Goal: Task Accomplishment & Management: Manage account settings

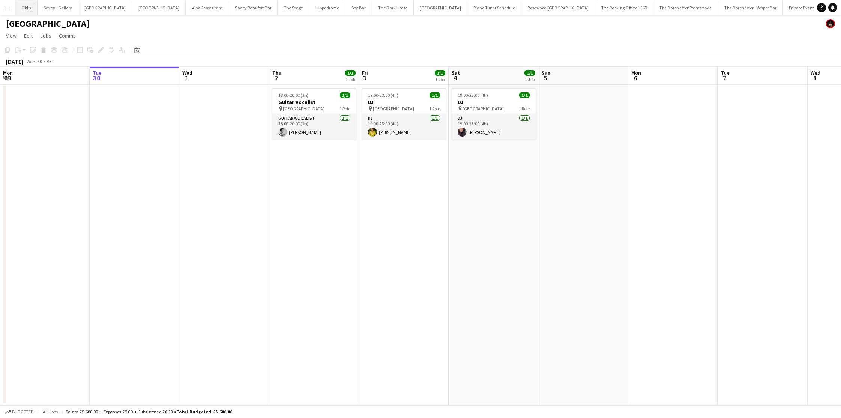
click at [23, 8] on button "Oblix Close" at bounding box center [26, 7] width 22 height 15
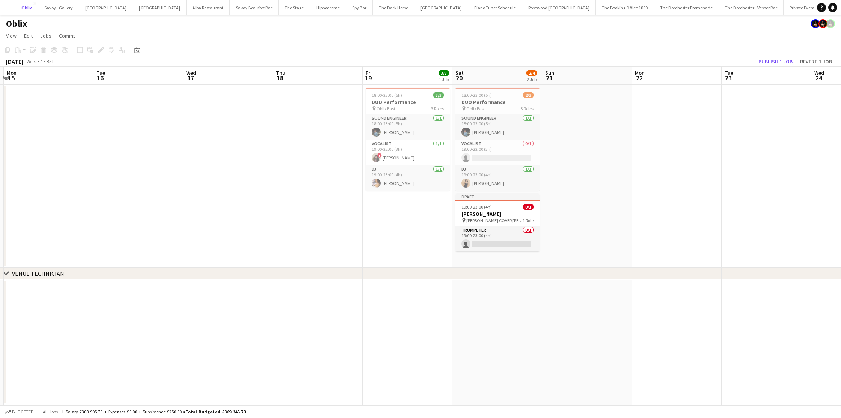
scroll to position [0, 266]
click at [490, 263] on app-date-cell "18:00-23:00 (5h) 2/3 DUO Performance pin Oblix East 3 Roles Sound Engineer 1/1 …" at bounding box center [496, 176] width 90 height 183
click at [474, 208] on span "19:00-23:00 (4h)" at bounding box center [475, 207] width 30 height 6
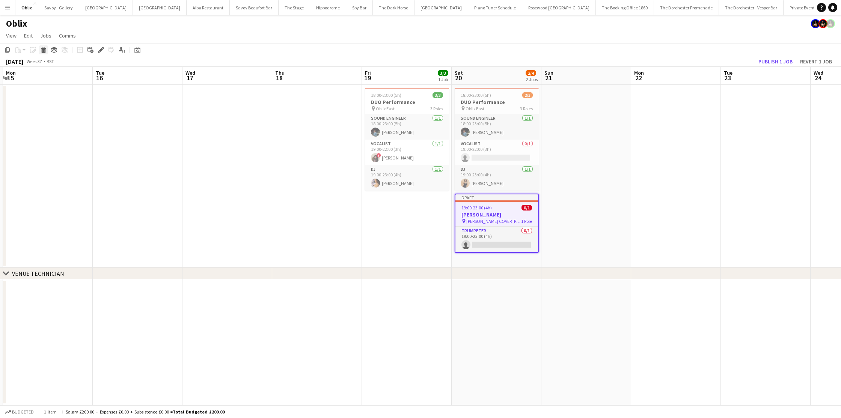
click at [41, 50] on icon "Delete" at bounding box center [44, 50] width 6 height 6
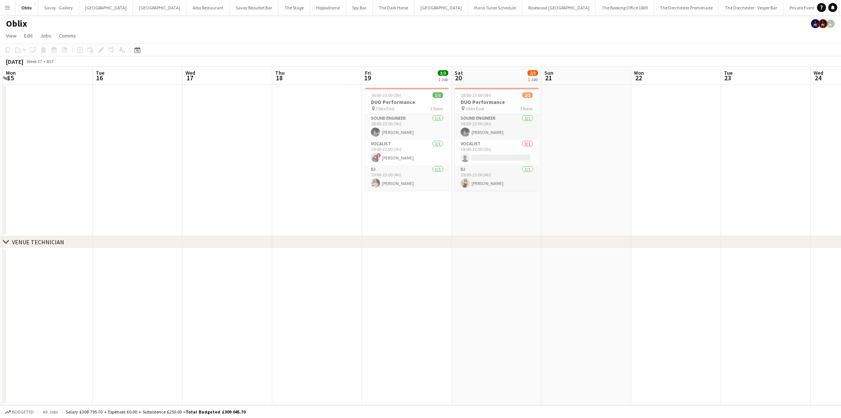
click at [486, 82] on app-board-header-date "Sat 20 2/3 1 Job" at bounding box center [496, 76] width 90 height 18
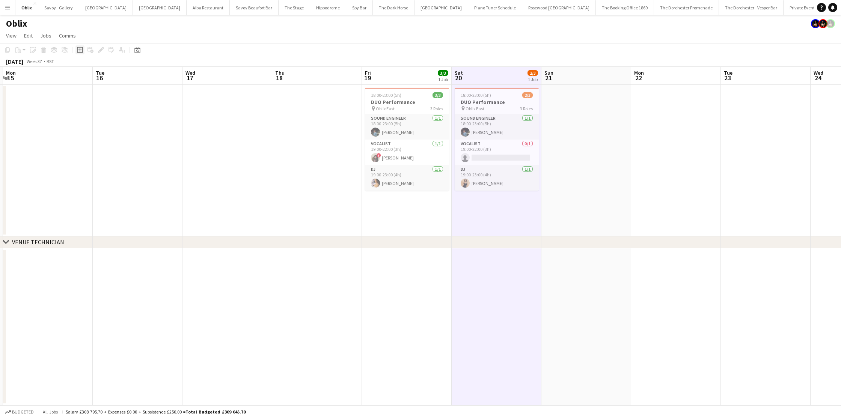
click at [79, 51] on icon "Add job" at bounding box center [80, 50] width 6 height 6
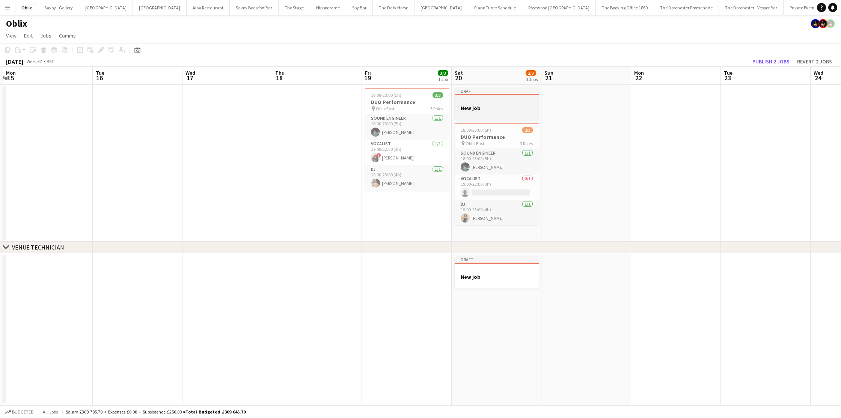
click at [486, 102] on div at bounding box center [496, 101] width 84 height 6
click at [101, 53] on icon "Edit" at bounding box center [101, 50] width 6 height 6
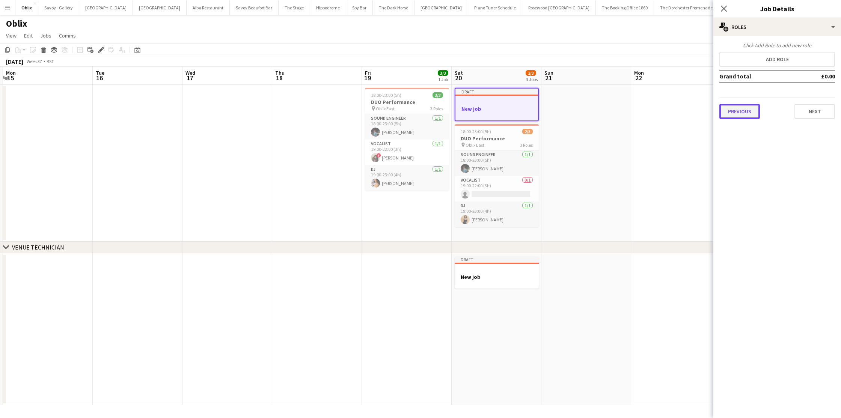
click at [747, 114] on button "Previous" at bounding box center [739, 111] width 41 height 15
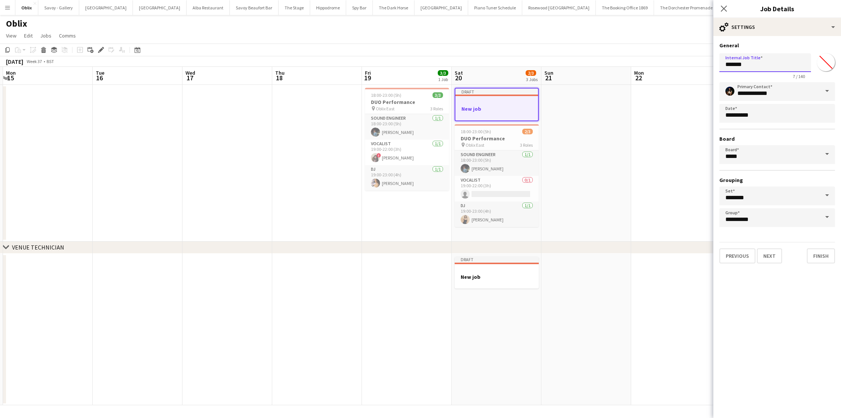
drag, startPoint x: 757, startPoint y: 66, endPoint x: 725, endPoint y: 68, distance: 31.9
click at [723, 69] on input "*******" at bounding box center [765, 62] width 92 height 19
drag, startPoint x: 745, startPoint y: 63, endPoint x: 717, endPoint y: 66, distance: 28.7
click at [717, 66] on form "**********" at bounding box center [777, 152] width 128 height 221
click at [764, 253] on button "Next" at bounding box center [769, 255] width 25 height 15
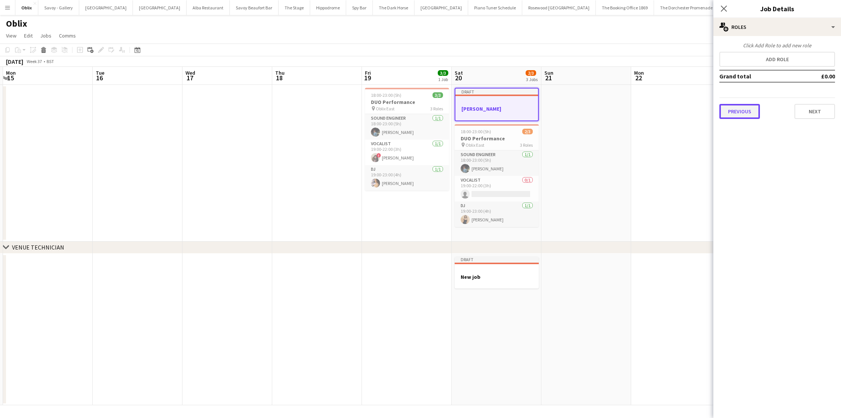
click at [742, 109] on button "Previous" at bounding box center [739, 111] width 41 height 15
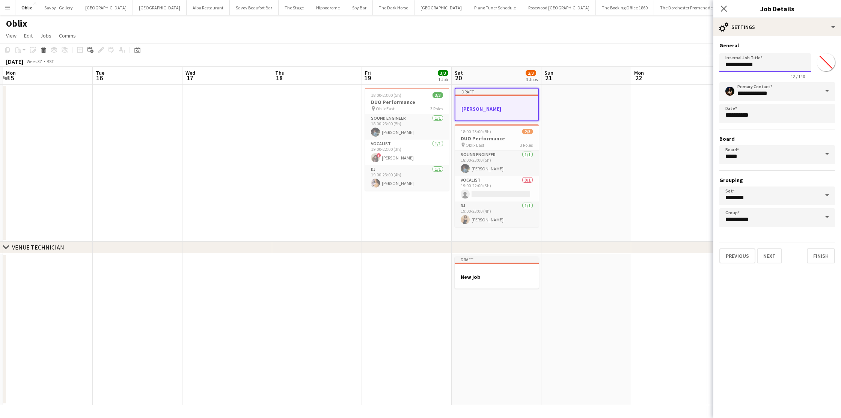
click at [762, 66] on input "**********" at bounding box center [765, 62] width 92 height 19
type input "**********"
click at [824, 257] on button "Finish" at bounding box center [820, 255] width 28 height 15
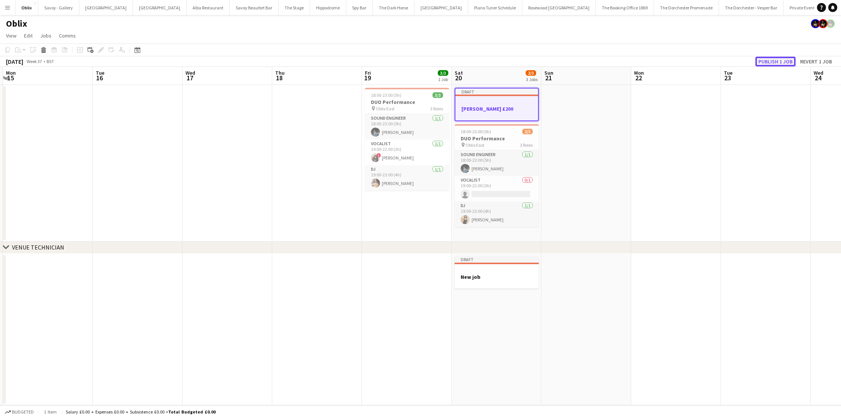
click at [785, 61] on button "Publish 1 job" at bounding box center [775, 62] width 40 height 10
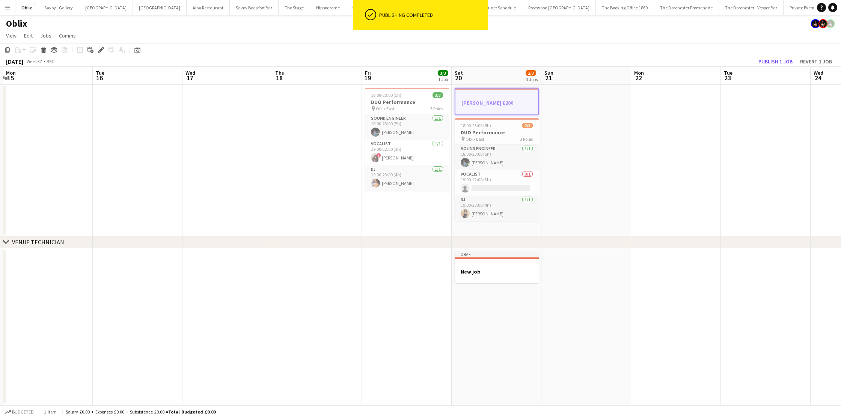
click at [623, 201] on app-date-cell at bounding box center [586, 161] width 90 height 152
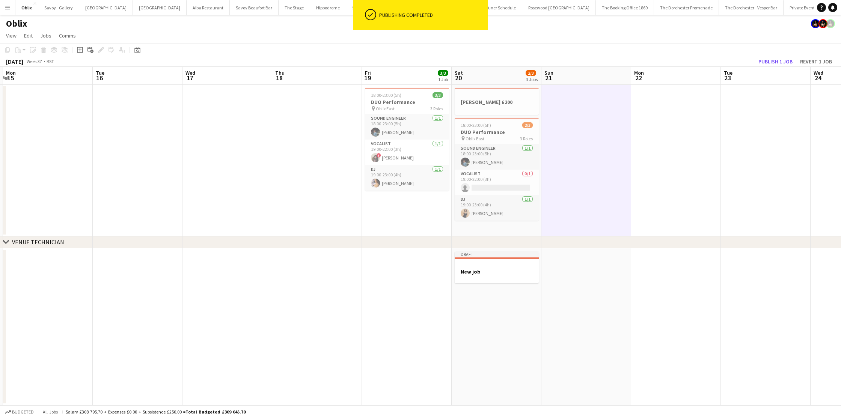
click at [454, 287] on app-date-cell "Draft New job" at bounding box center [496, 326] width 90 height 157
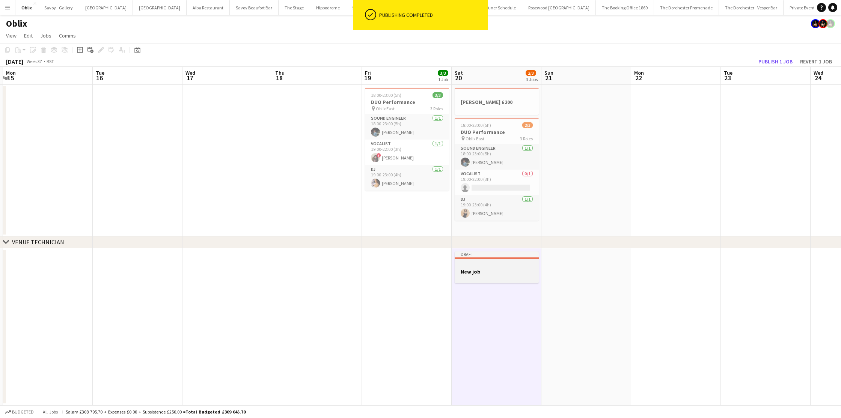
click at [498, 272] on h3 "New job" at bounding box center [496, 271] width 84 height 7
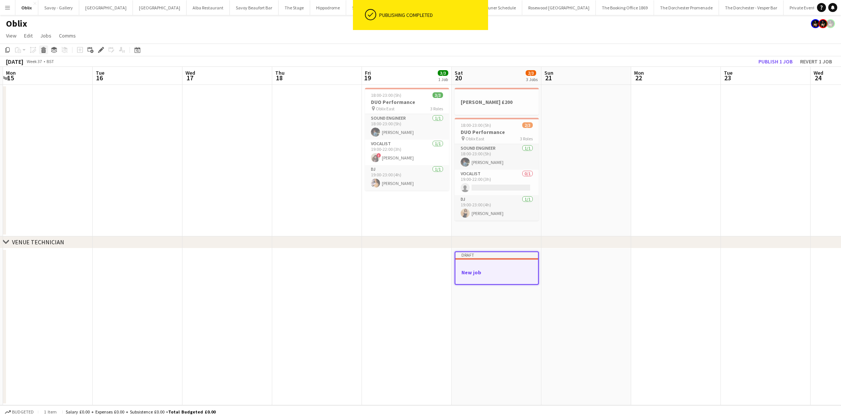
click at [45, 50] on icon at bounding box center [44, 51] width 4 height 4
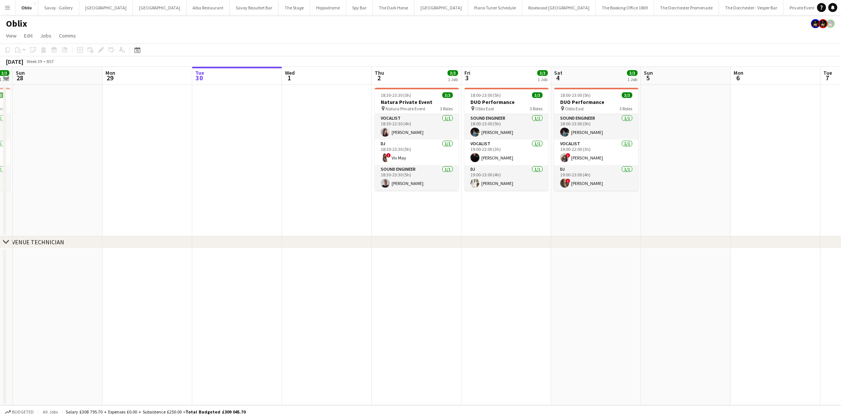
scroll to position [0, 257]
click at [9, 14] on button "Menu" at bounding box center [7, 7] width 15 height 15
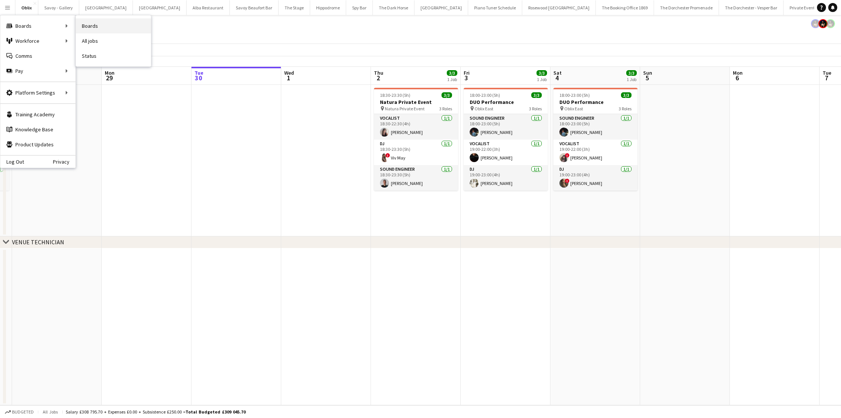
click at [107, 24] on link "Boards" at bounding box center [113, 25] width 75 height 15
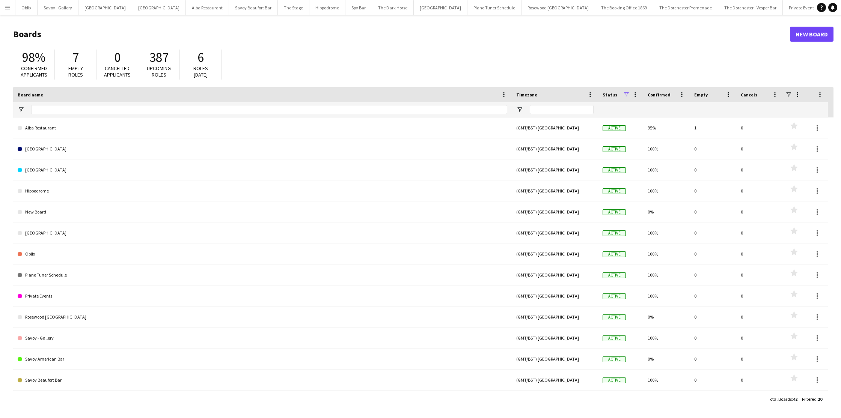
click at [11, 13] on button "Menu" at bounding box center [7, 7] width 15 height 15
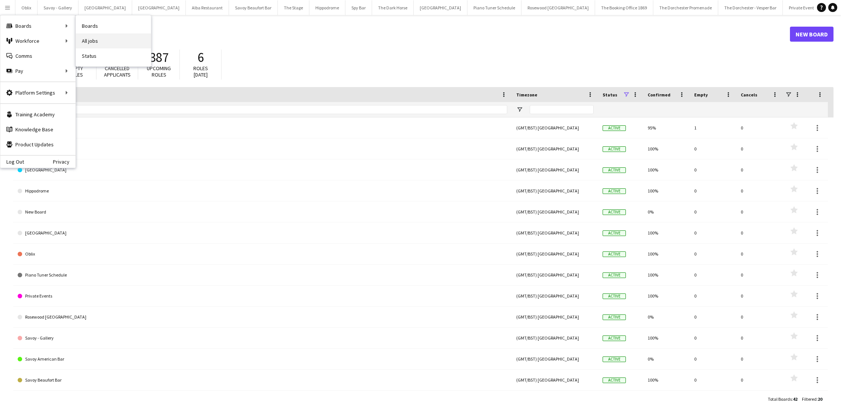
click at [97, 39] on link "All jobs" at bounding box center [113, 40] width 75 height 15
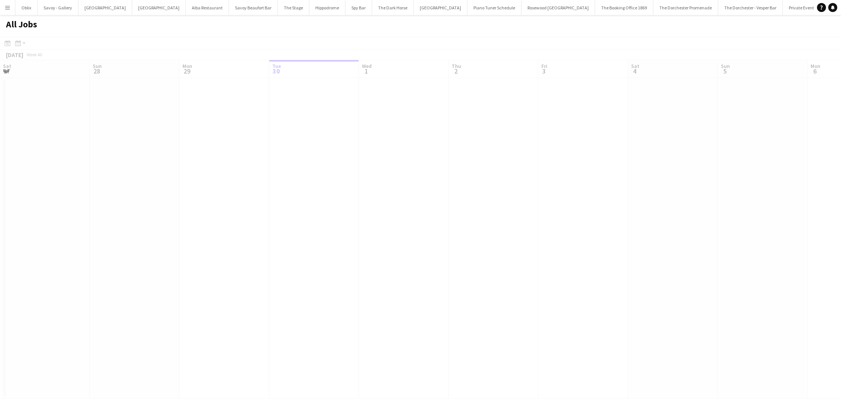
scroll to position [0, 179]
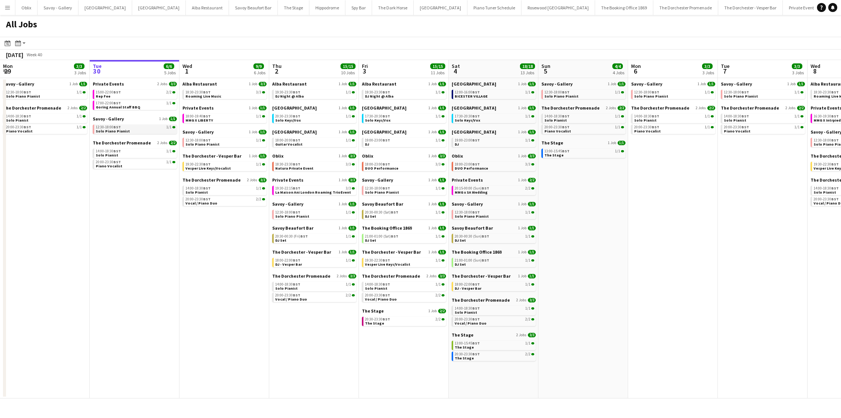
click at [146, 131] on link "12:30-18:00 BST 1/1 Solo Piano Pianist" at bounding box center [136, 129] width 80 height 9
click at [131, 165] on link "20:00-23:30 BST 1/1 Piano Vocalist" at bounding box center [136, 163] width 80 height 9
click at [226, 98] on link "18:30-23:30 BST 3/3 Roaming Live Music" at bounding box center [225, 94] width 80 height 9
click at [230, 147] on div "Savoy - Gallery 1 Job 1/1 12:30-18:00 BST 1/1 Solo Piano Pianist" at bounding box center [224, 141] width 84 height 24
click at [232, 146] on app-brief-job-card "12:30-18:00 BST 1/1 Solo Piano Pianist" at bounding box center [224, 142] width 84 height 9
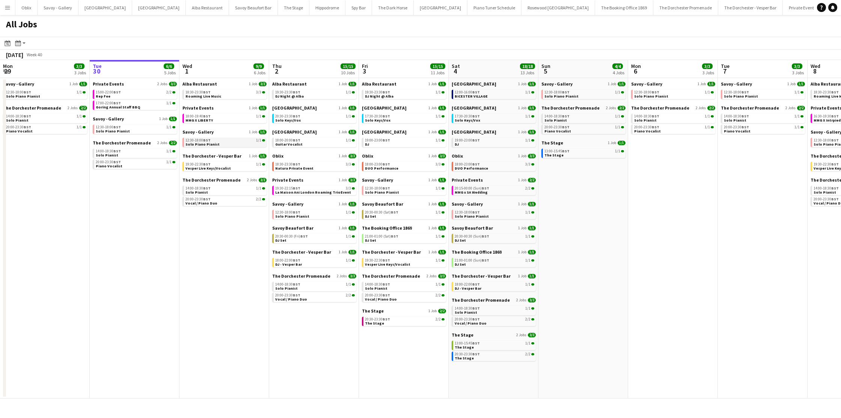
click at [233, 146] on link "12:30-18:00 BST 1/1 Solo Piano Pianist" at bounding box center [225, 142] width 80 height 9
click at [233, 170] on link "19:30-22:30 BST 1/1 Vesper Live Keys/Vocalist" at bounding box center [225, 166] width 80 height 9
click at [217, 201] on div "20:00-23:30 BST 2/2" at bounding box center [225, 199] width 80 height 4
click at [299, 93] on span "BST" at bounding box center [297, 92] width 8 height 5
click at [311, 192] on span "La Maison Ani London Roaming TrioEvent" at bounding box center [313, 192] width 76 height 5
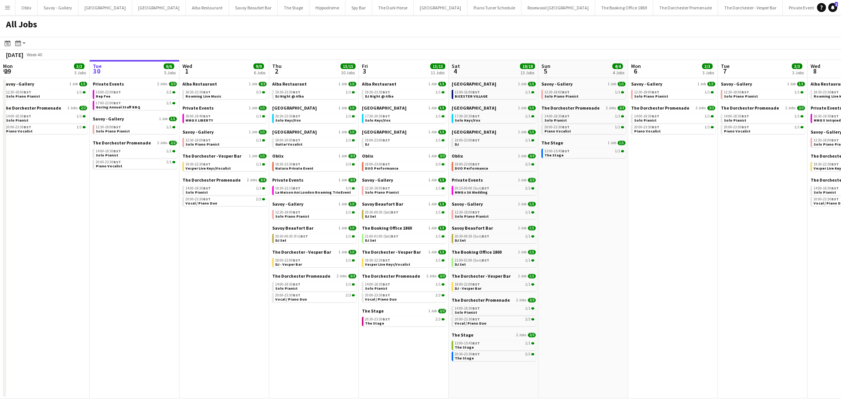
click at [7, 11] on button "Menu" at bounding box center [7, 7] width 15 height 15
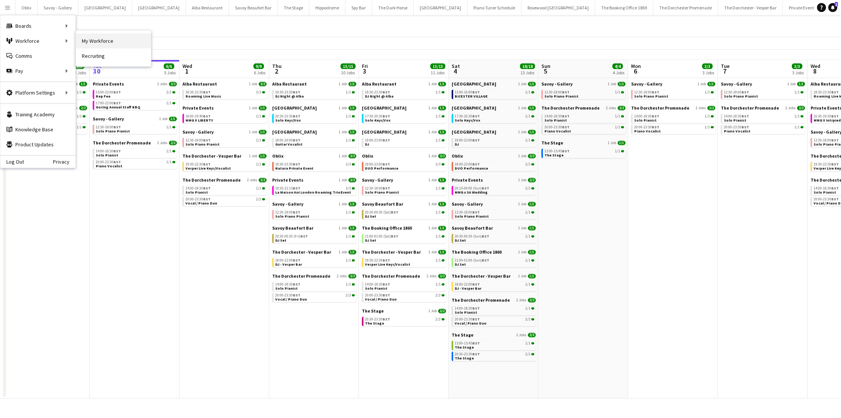
click at [128, 43] on link "My Workforce" at bounding box center [113, 40] width 75 height 15
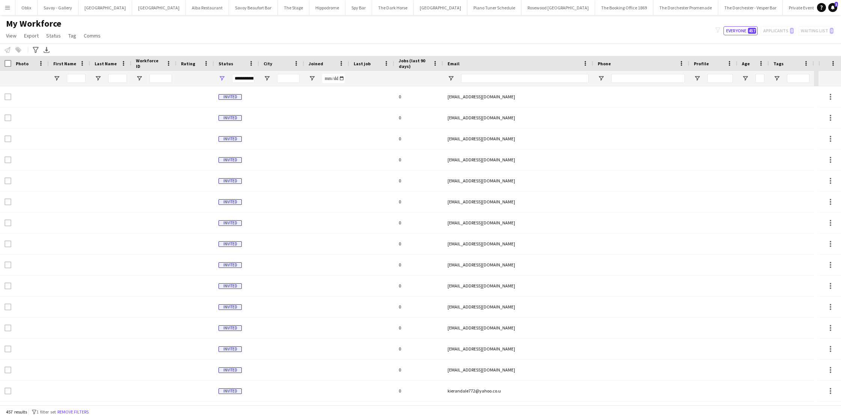
click at [250, 77] on div "**********" at bounding box center [243, 78] width 23 height 9
click at [276, 180] on button "Reset" at bounding box center [276, 183] width 22 height 12
drag, startPoint x: 93, startPoint y: 78, endPoint x: 83, endPoint y: 78, distance: 9.4
click at [93, 78] on div at bounding box center [110, 78] width 41 height 15
click at [83, 78] on input "First Name Filter Input" at bounding box center [76, 78] width 19 height 9
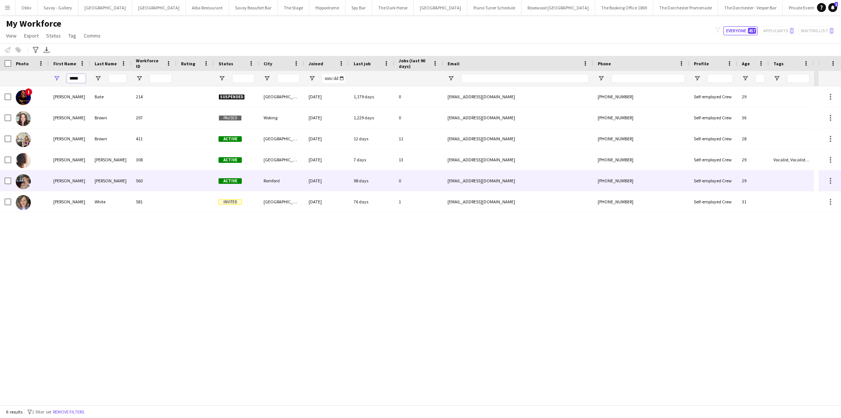
type input "*****"
click at [99, 186] on div "gill" at bounding box center [110, 180] width 41 height 21
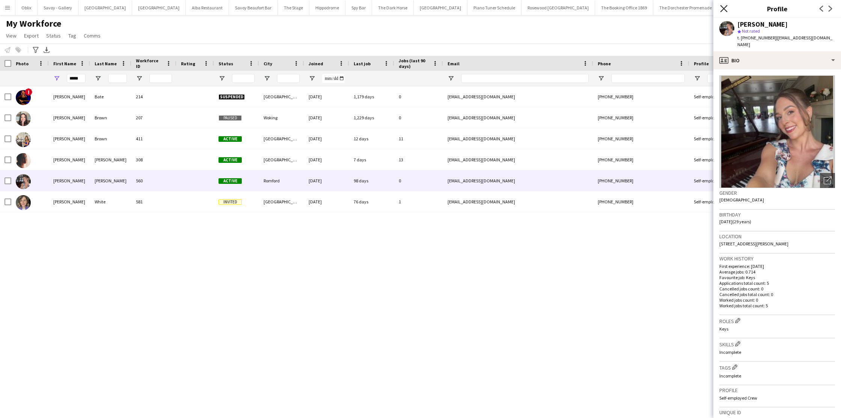
click at [726, 10] on icon "Close pop-in" at bounding box center [723, 8] width 7 height 7
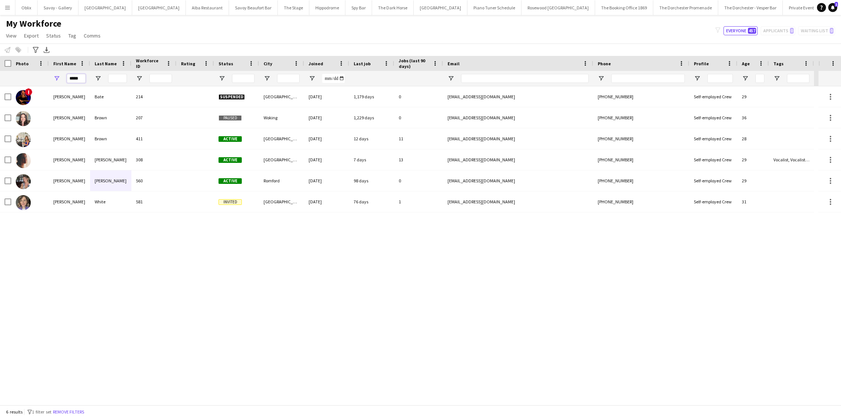
click at [78, 79] on input "*****" at bounding box center [76, 78] width 19 height 9
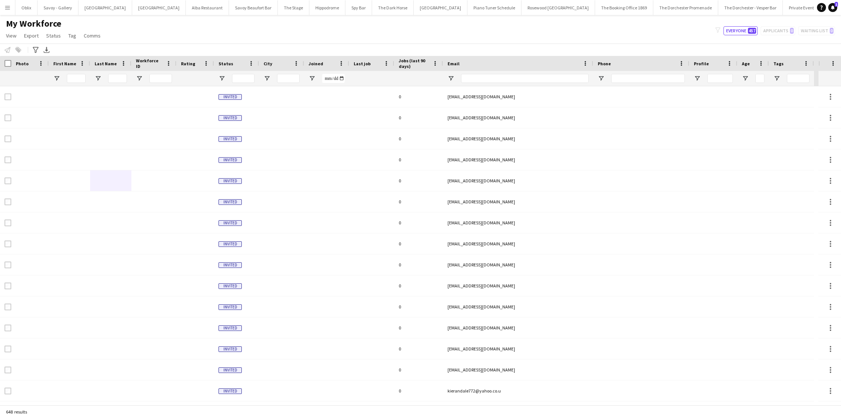
click at [8, 6] on app-icon "Menu" at bounding box center [8, 8] width 6 height 6
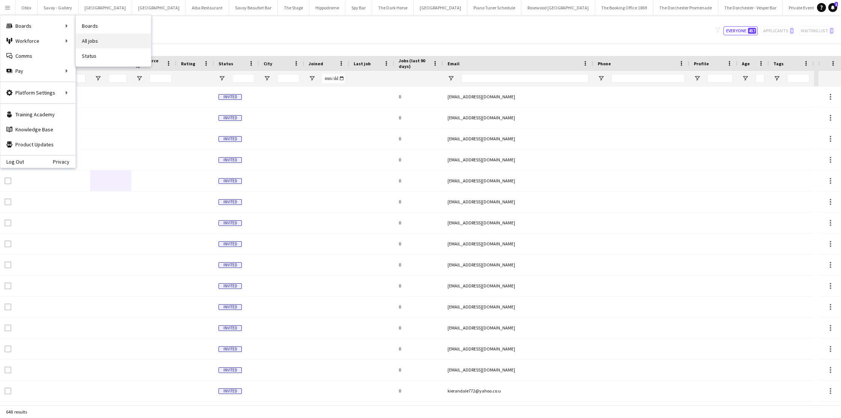
click at [93, 42] on link "All jobs" at bounding box center [113, 40] width 75 height 15
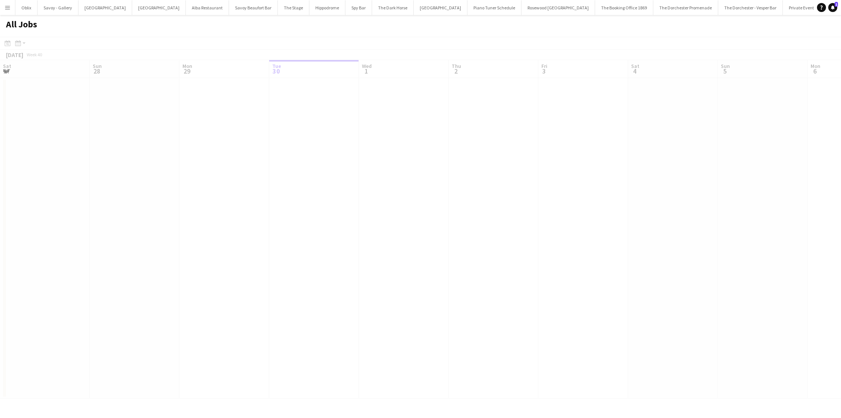
scroll to position [0, 179]
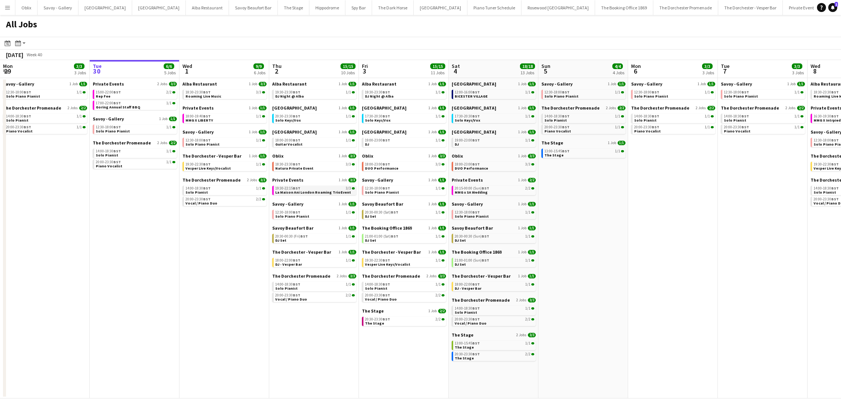
click at [316, 192] on span "La Maison Ani London Roaming TrioEvent" at bounding box center [313, 192] width 76 height 5
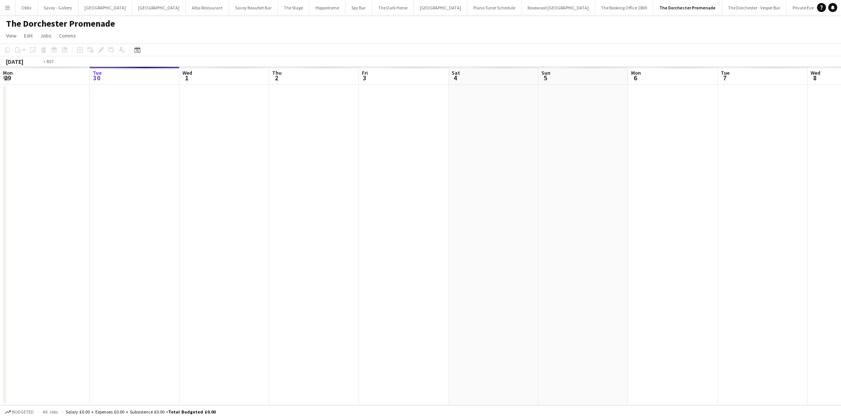
scroll to position [0, 258]
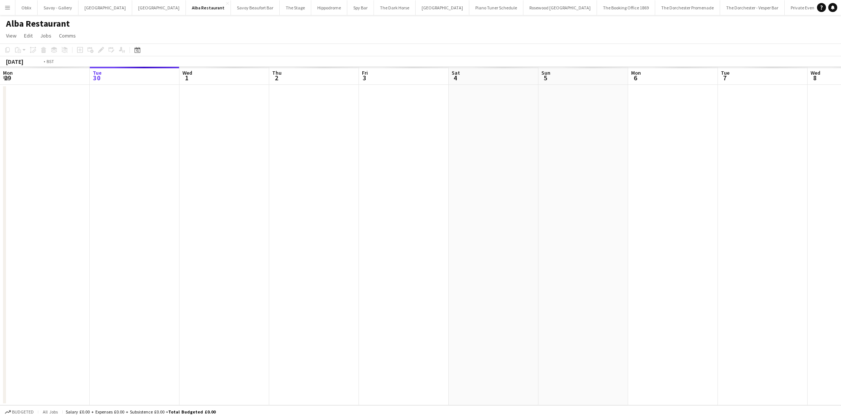
scroll to position [0, 258]
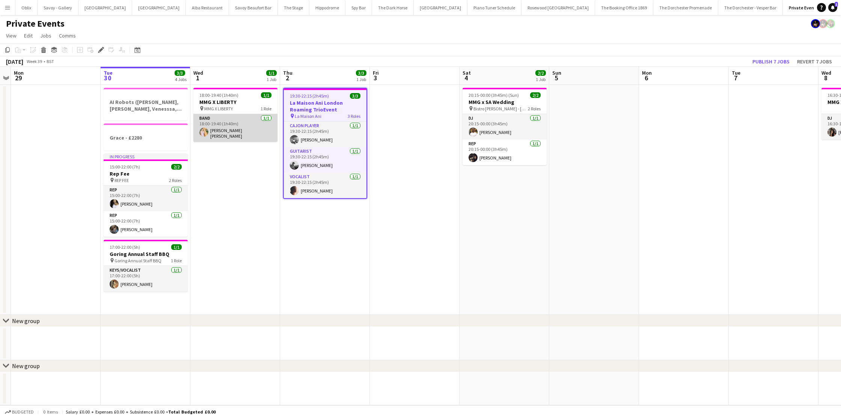
click at [224, 137] on app-card-role "Band [DATE] 18:00-19:40 (1h40m) [PERSON_NAME] [PERSON_NAME]" at bounding box center [235, 128] width 84 height 28
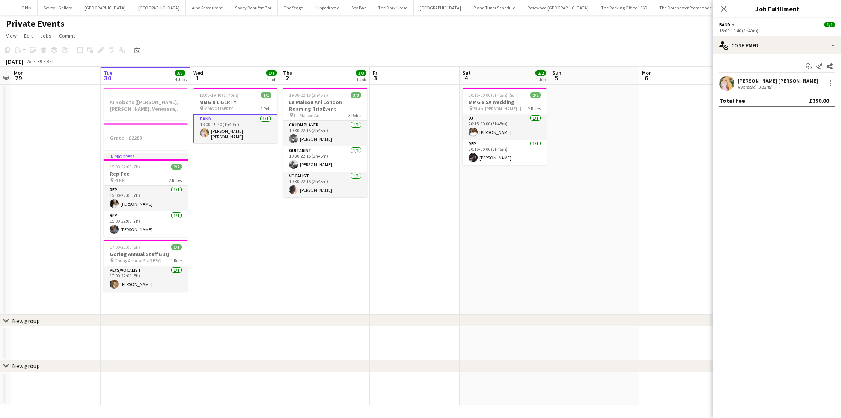
click at [727, 85] on app-user-avatar at bounding box center [726, 83] width 15 height 15
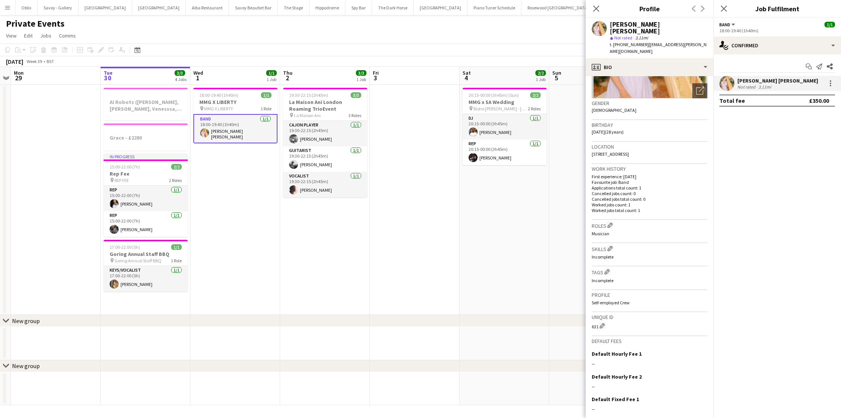
scroll to position [134, 0]
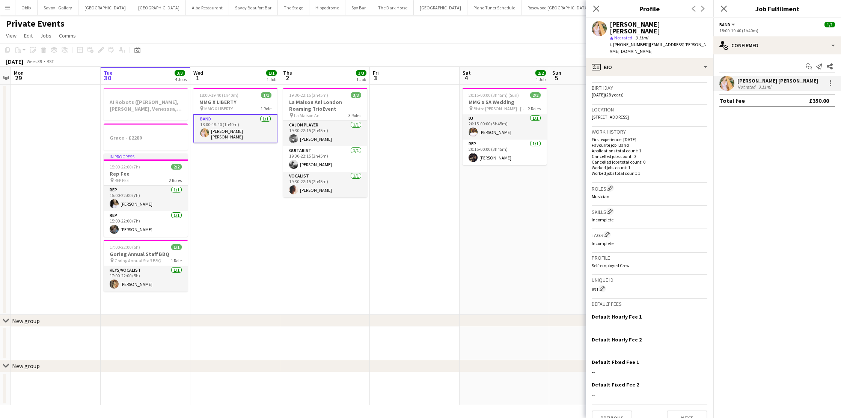
click at [558, 268] on app-date-cell at bounding box center [594, 200] width 90 height 230
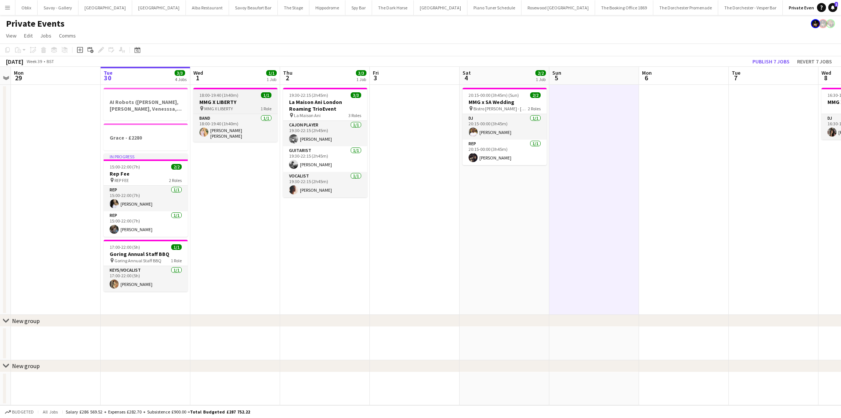
click at [239, 105] on div "pin MMG X LIBERTY 1 Role" at bounding box center [235, 108] width 84 height 6
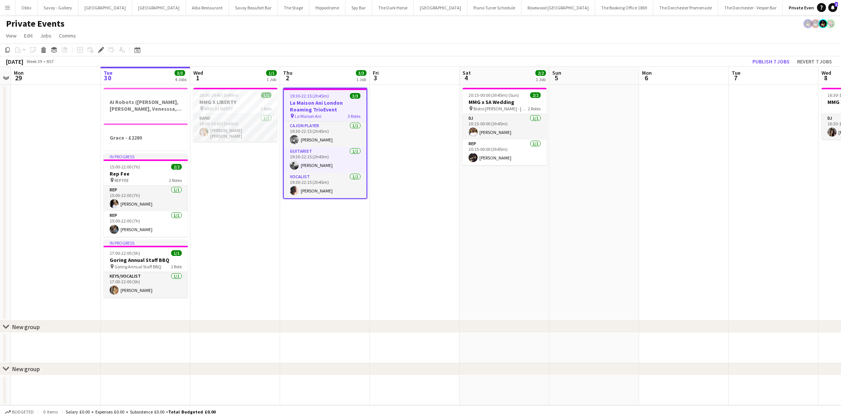
click at [323, 98] on span "19:30-22:15 (2h45m)" at bounding box center [309, 96] width 39 height 6
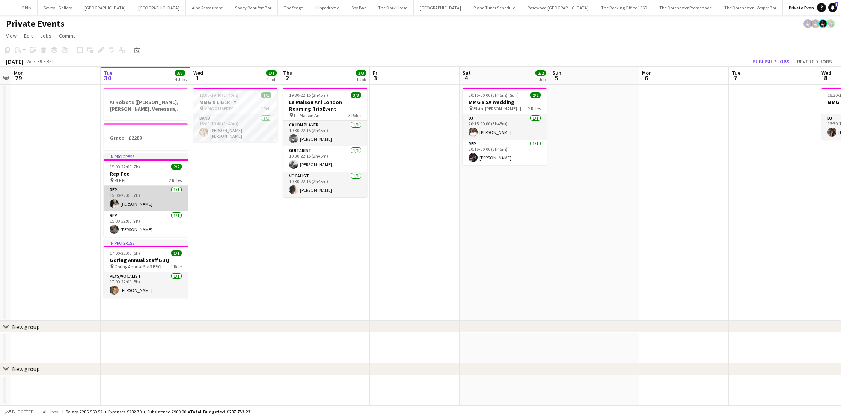
click at [134, 200] on app-card-role "Rep [DATE] 15:00-22:00 (7h) [PERSON_NAME]" at bounding box center [146, 199] width 84 height 26
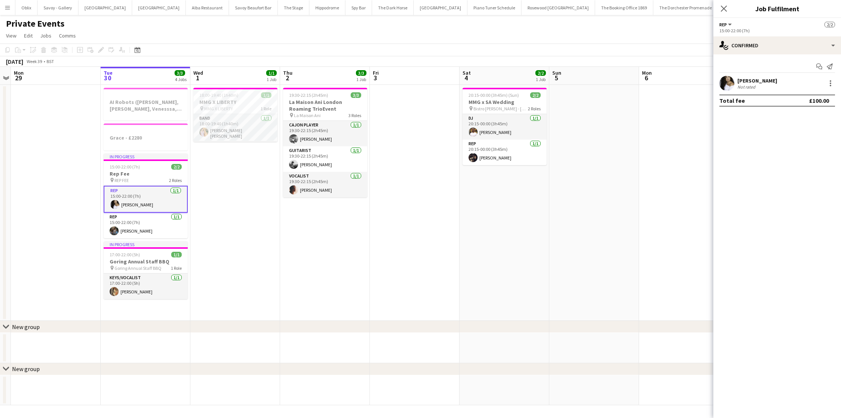
click at [725, 10] on icon at bounding box center [724, 9] width 6 height 6
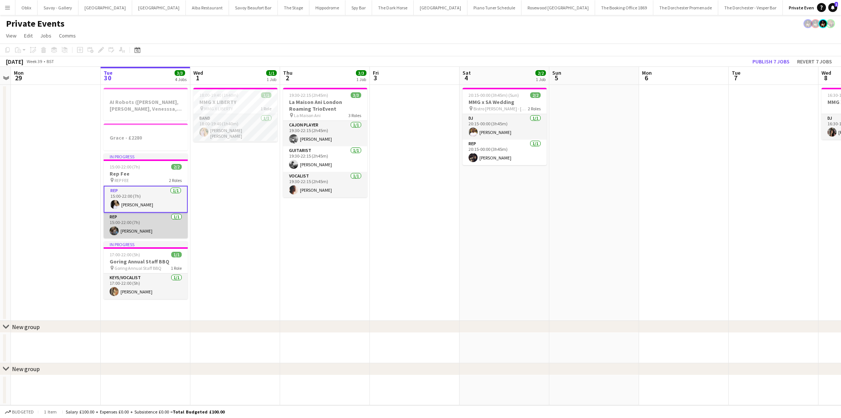
click at [178, 230] on app-card-role "Rep [DATE] 15:00-22:00 (7h) [PERSON_NAME]" at bounding box center [146, 226] width 84 height 26
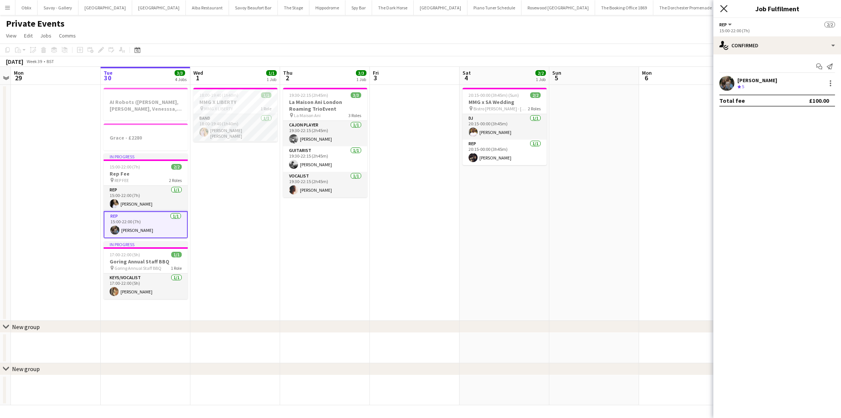
click at [727, 10] on icon "Close pop-in" at bounding box center [723, 8] width 7 height 7
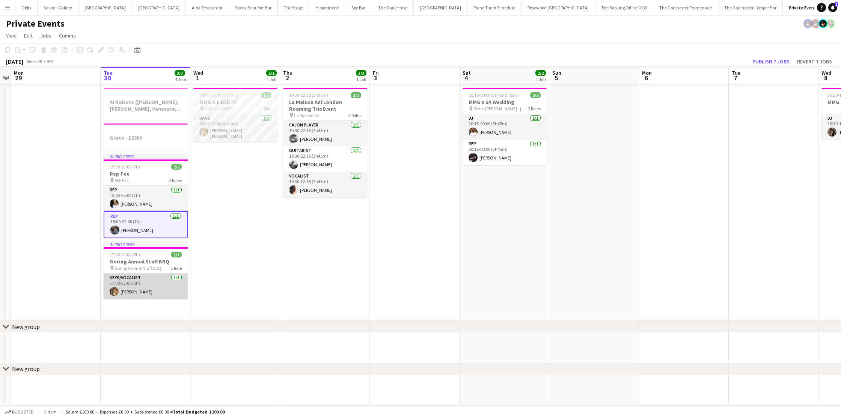
click at [141, 287] on app-card-role "Keys/Vocalist [DATE] 17:00-22:00 (5h) [PERSON_NAME]" at bounding box center [146, 287] width 84 height 26
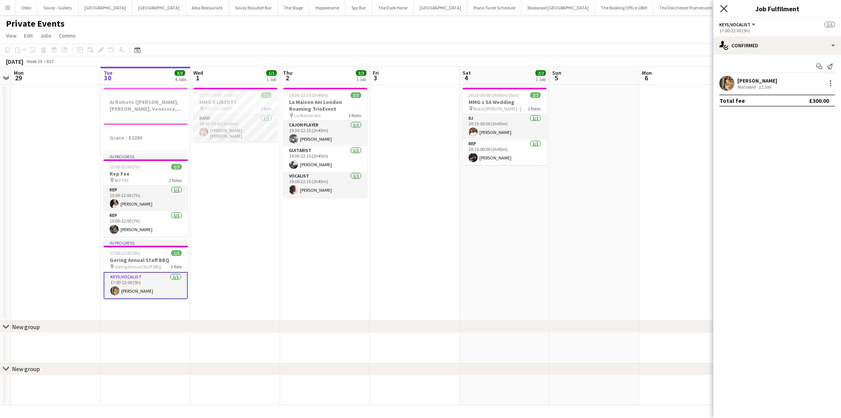
click at [723, 9] on icon at bounding box center [723, 8] width 7 height 7
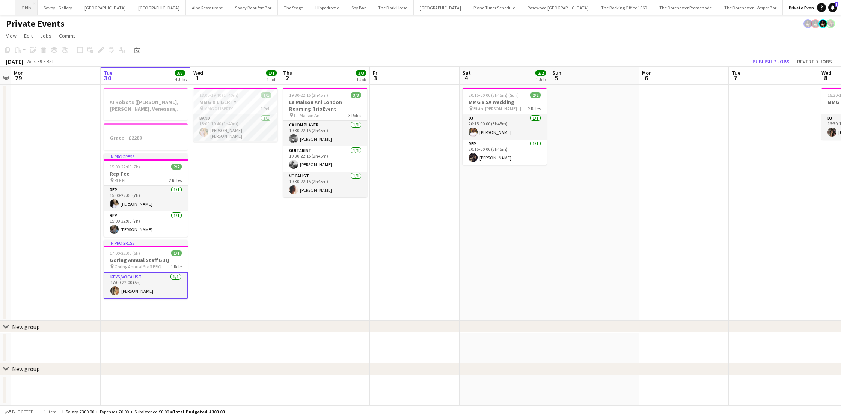
click at [22, 4] on button "Oblix Close" at bounding box center [26, 7] width 22 height 15
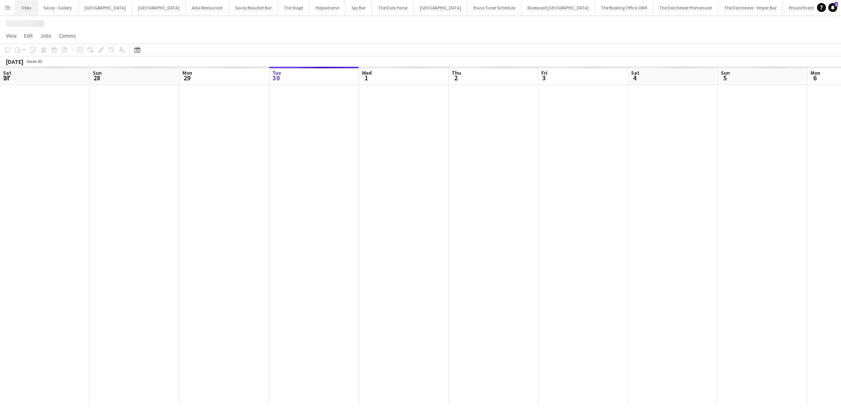
scroll to position [0, 179]
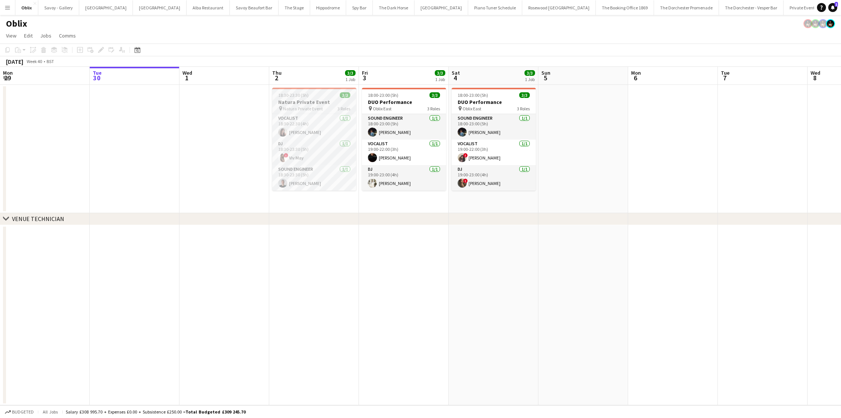
click at [304, 106] on span "Natura Private Event" at bounding box center [303, 109] width 40 height 6
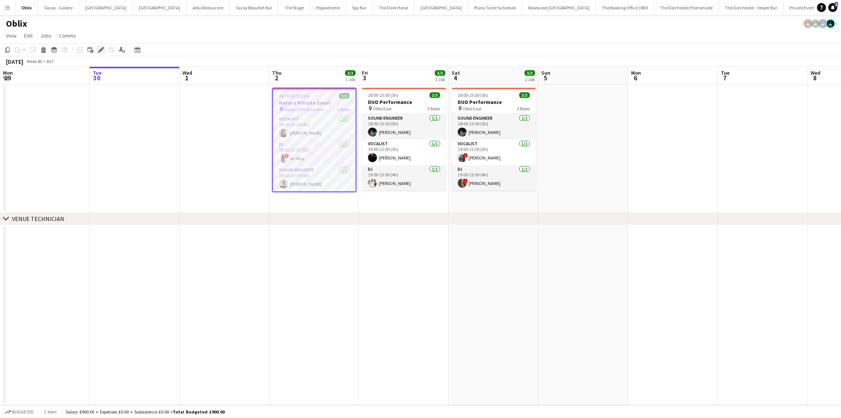
click at [100, 50] on icon at bounding box center [101, 50] width 4 height 4
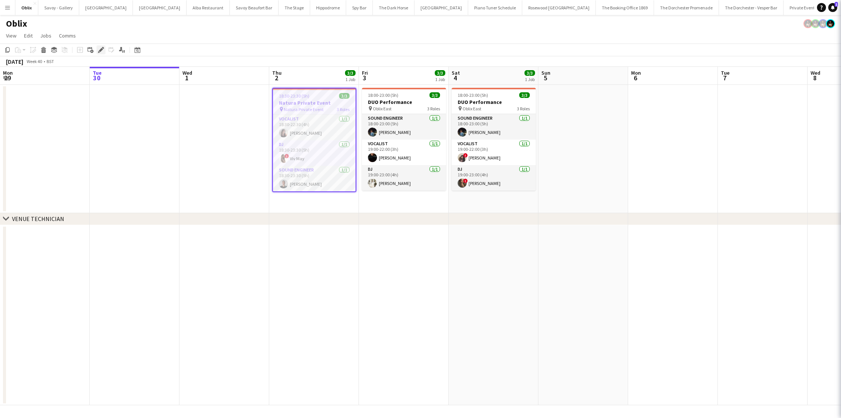
type input "**********"
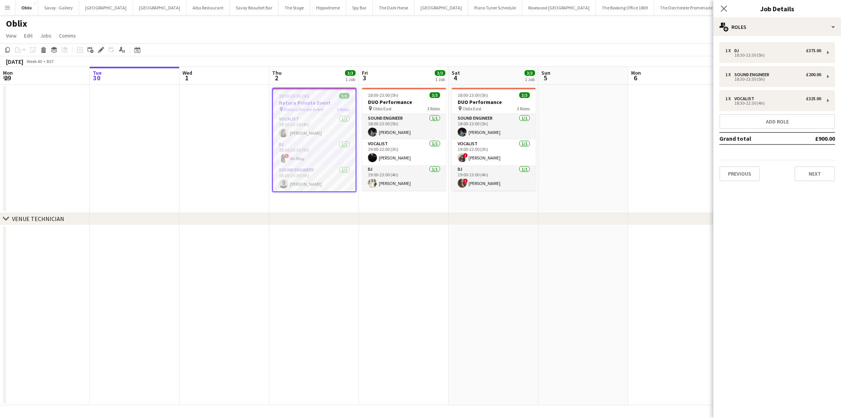
click at [820, 161] on div "Previous Next" at bounding box center [777, 170] width 116 height 21
click at [815, 173] on button "Next" at bounding box center [814, 173] width 41 height 15
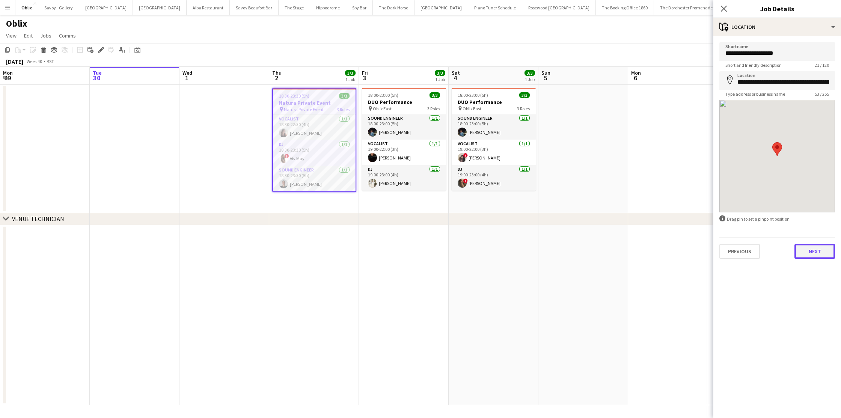
click at [814, 245] on button "Next" at bounding box center [814, 251] width 41 height 15
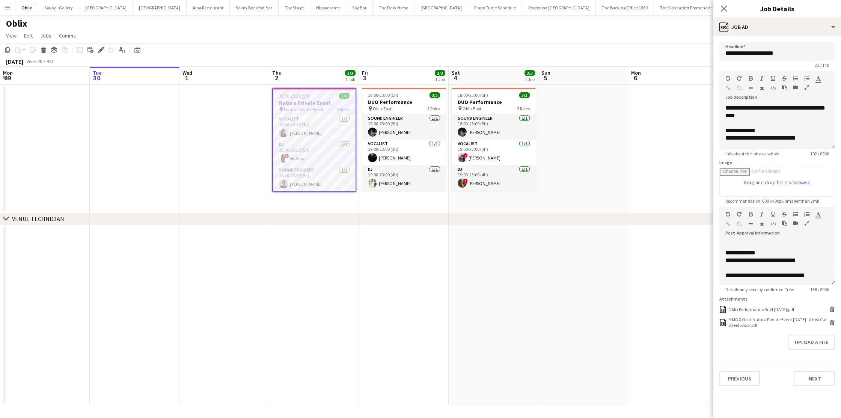
scroll to position [6, 0]
